Goal: Task Accomplishment & Management: Manage account settings

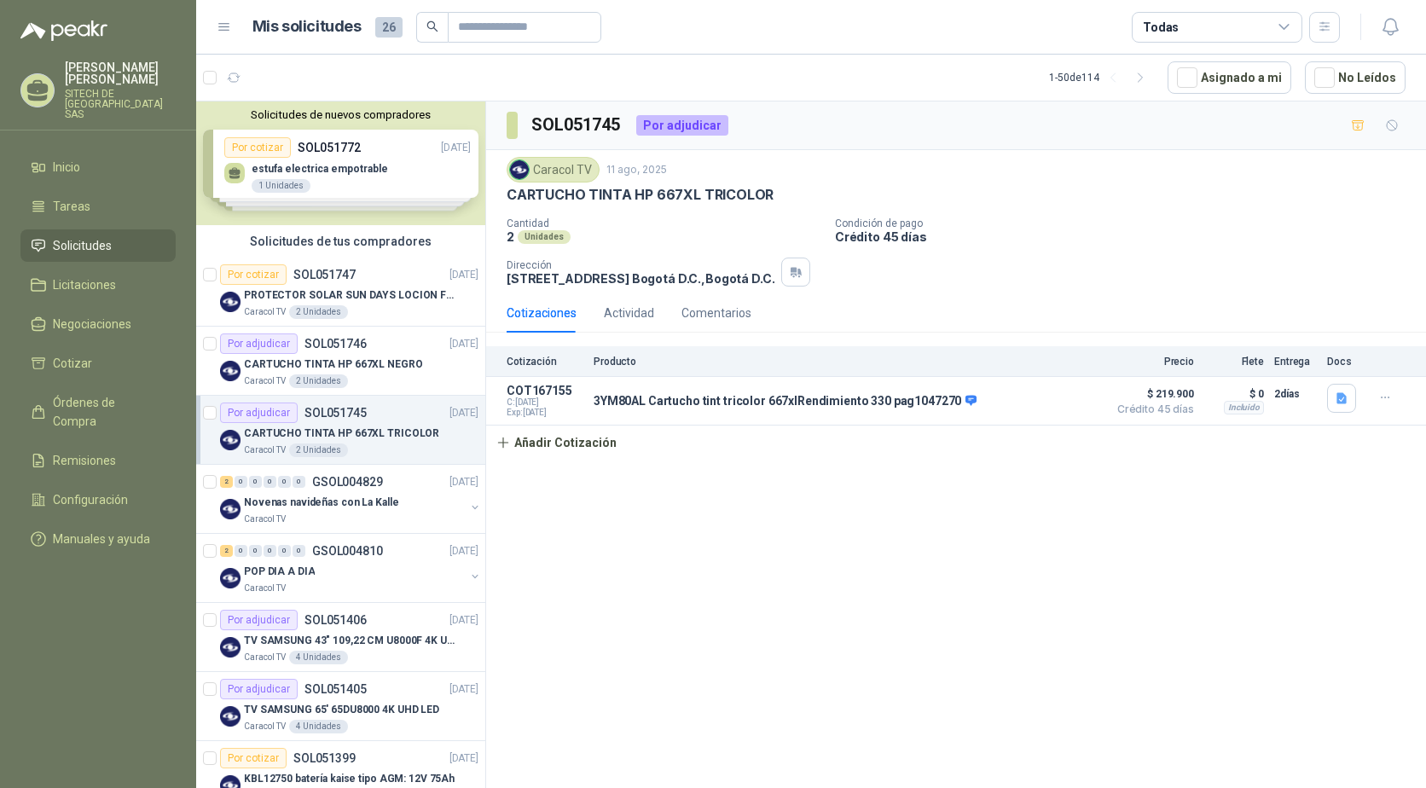
click at [349, 169] on div "Solicitudes de nuevos compradores Por cotizar SOL051772 12/08/25 estufa electri…" at bounding box center [340, 163] width 289 height 124
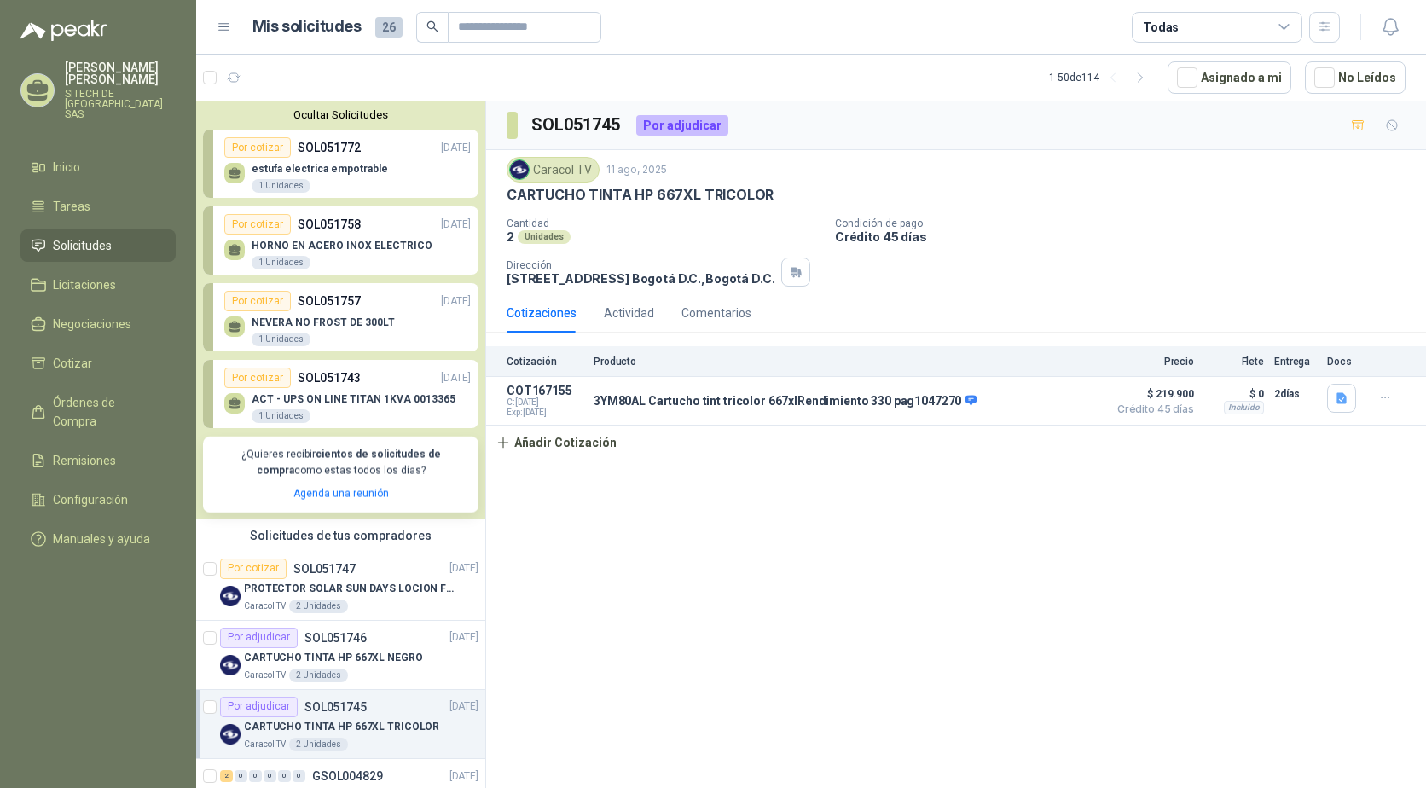
click at [319, 240] on div "HORNO EN ACERO INOX ELECTRICO 1 Unidades" at bounding box center [347, 252] width 246 height 36
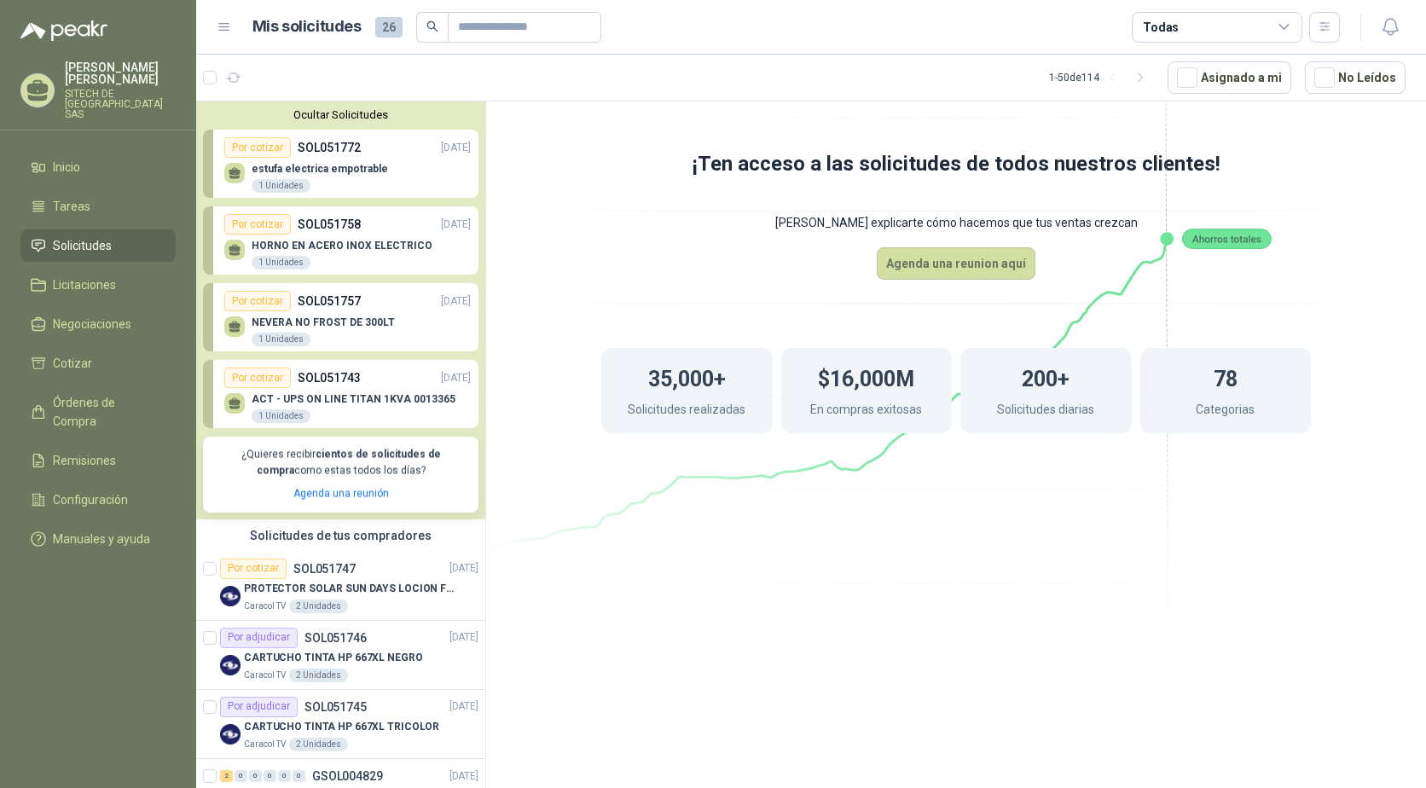
click at [314, 174] on p "estufa electrica empotrable" at bounding box center [320, 169] width 136 height 12
click at [102, 203] on li "Tareas" at bounding box center [98, 206] width 135 height 19
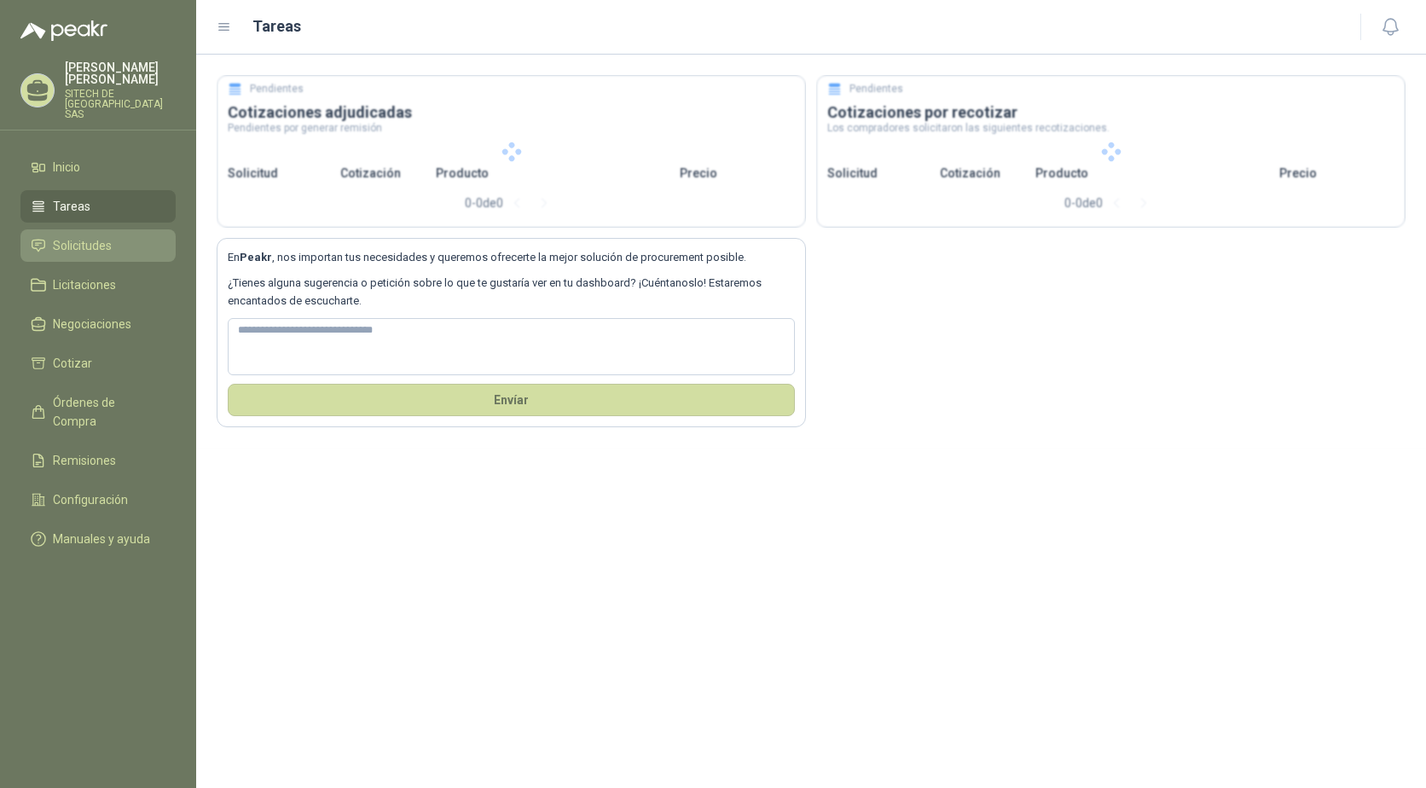
click at [107, 236] on span "Solicitudes" at bounding box center [82, 245] width 59 height 19
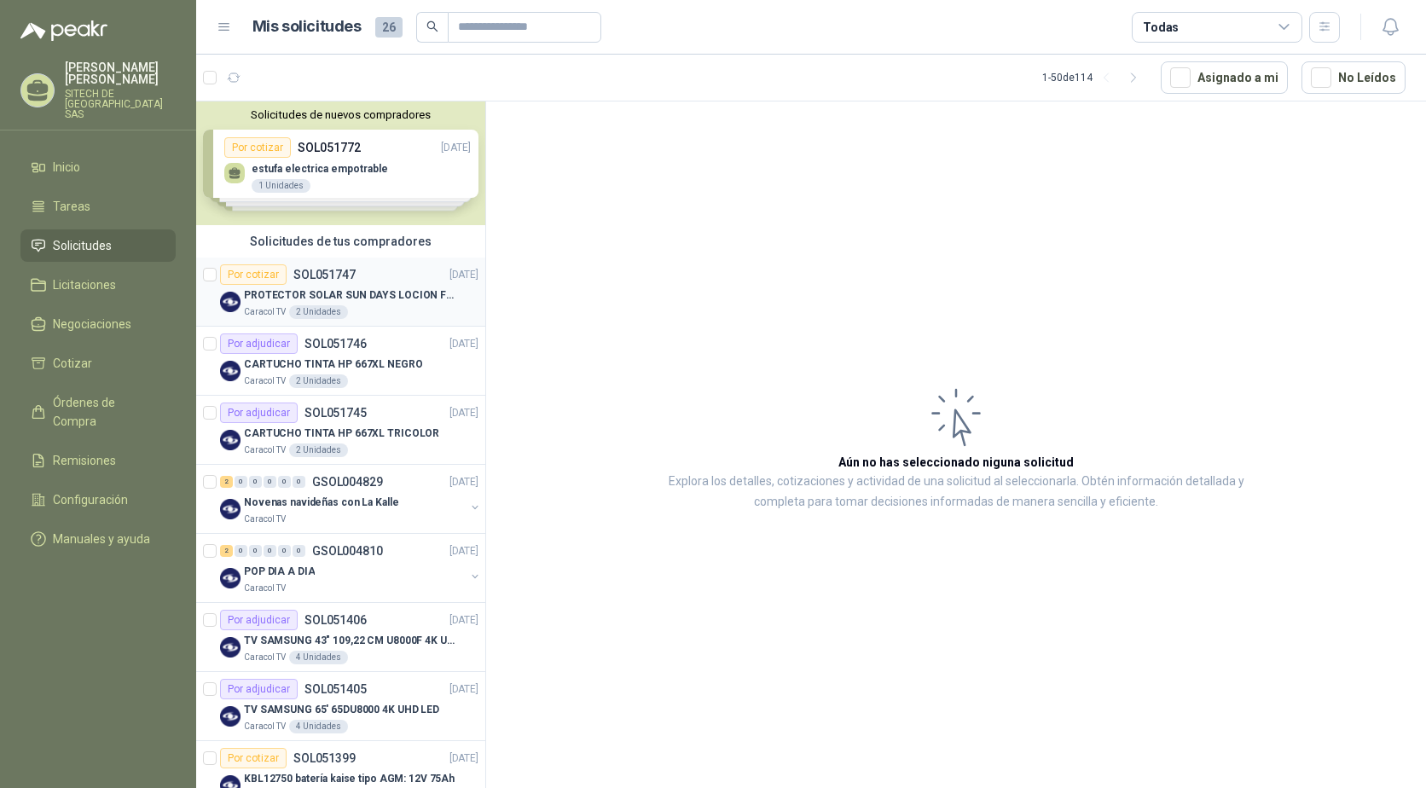
click at [401, 276] on div "Por cotizar SOL051747 11/08/25" at bounding box center [349, 274] width 258 height 20
